Goal: Transaction & Acquisition: Purchase product/service

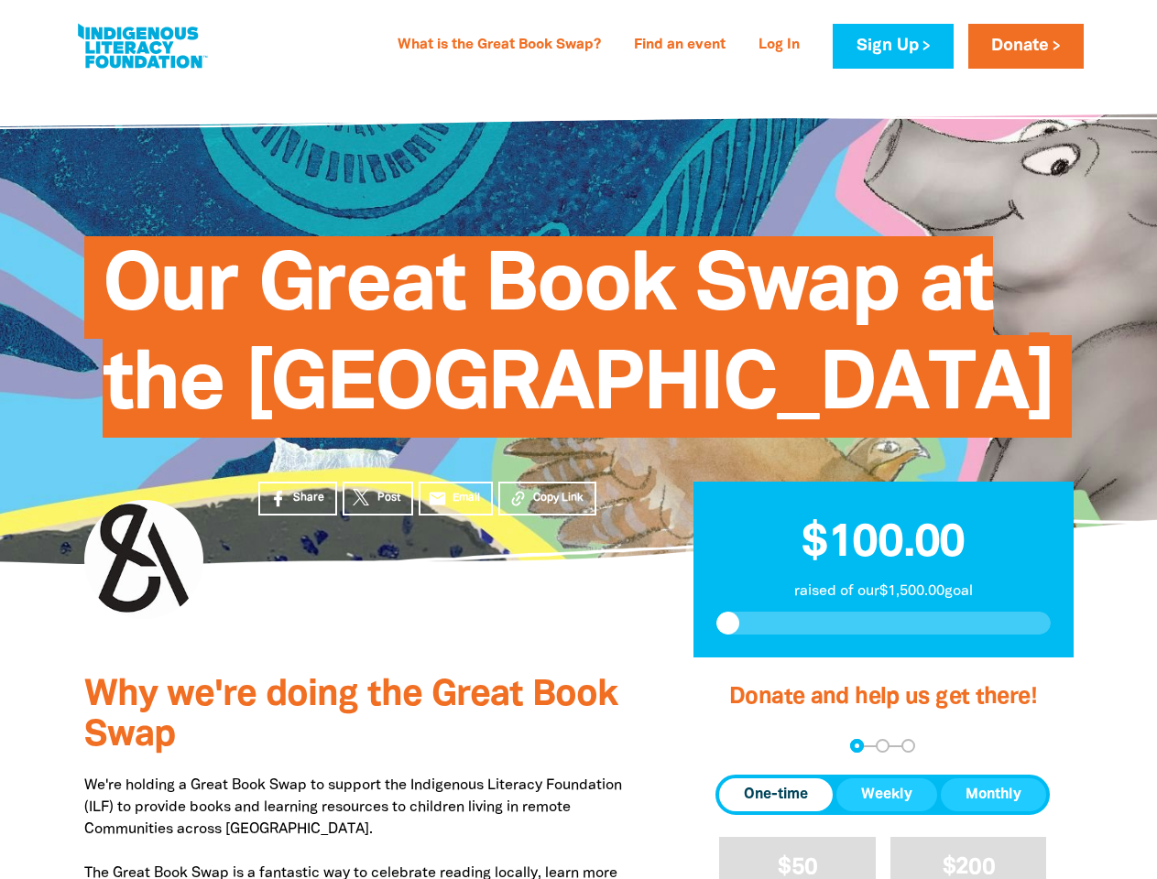
click at [578, 438] on span "Our Great Book Swap at the [GEOGRAPHIC_DATA]" at bounding box center [579, 344] width 952 height 188
click at [547, 506] on span "Copy Link" at bounding box center [558, 498] width 50 height 16
click at [740, 753] on div "arrow_back Back Step 1 Step 2 Step 3" at bounding box center [882, 746] width 334 height 14
click at [856, 748] on div "Navigate to step 1 of 3 to enter your donation amount" at bounding box center [857, 746] width 5 height 5
click at [776, 811] on span "Donation frequency" at bounding box center [776, 795] width 114 height 33
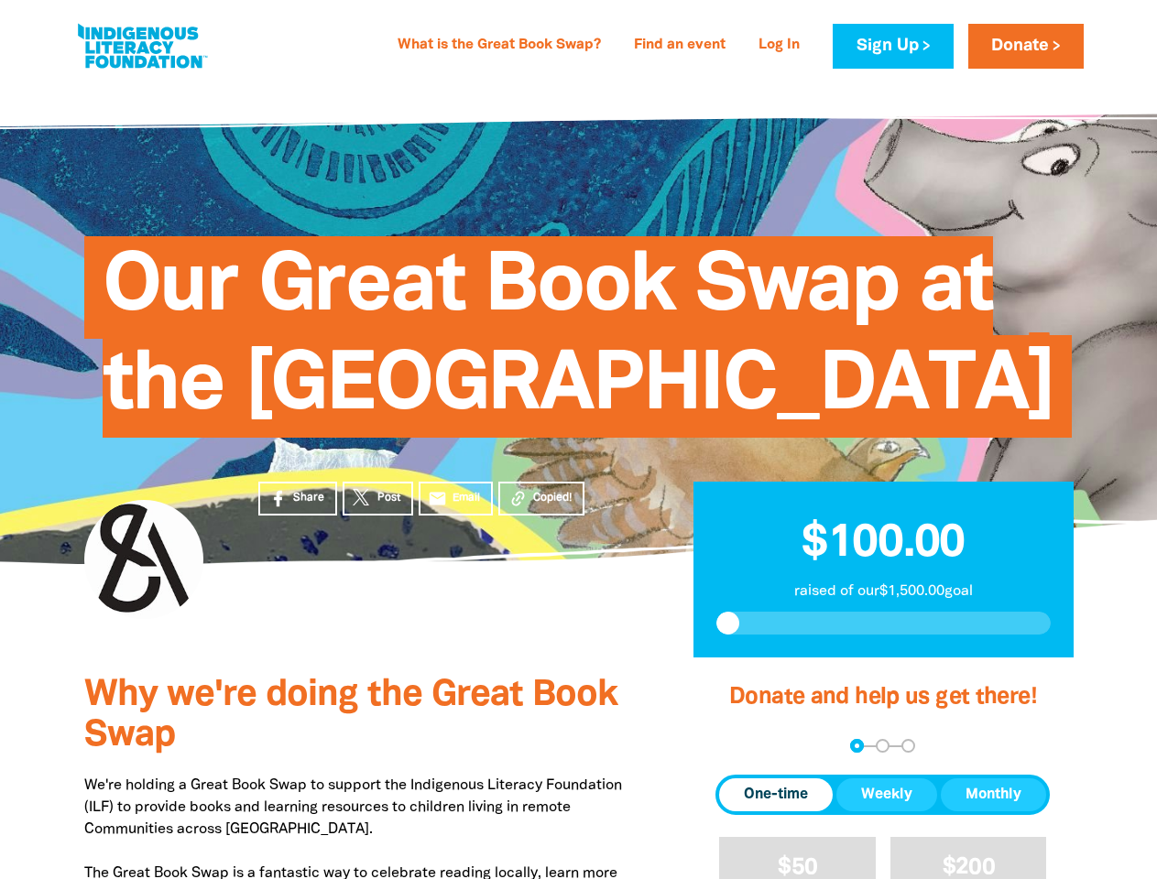
click at [887, 811] on button "Weekly" at bounding box center [886, 795] width 101 height 33
click at [993, 811] on button "Monthly" at bounding box center [993, 795] width 105 height 33
